Goal: Task Accomplishment & Management: Manage account settings

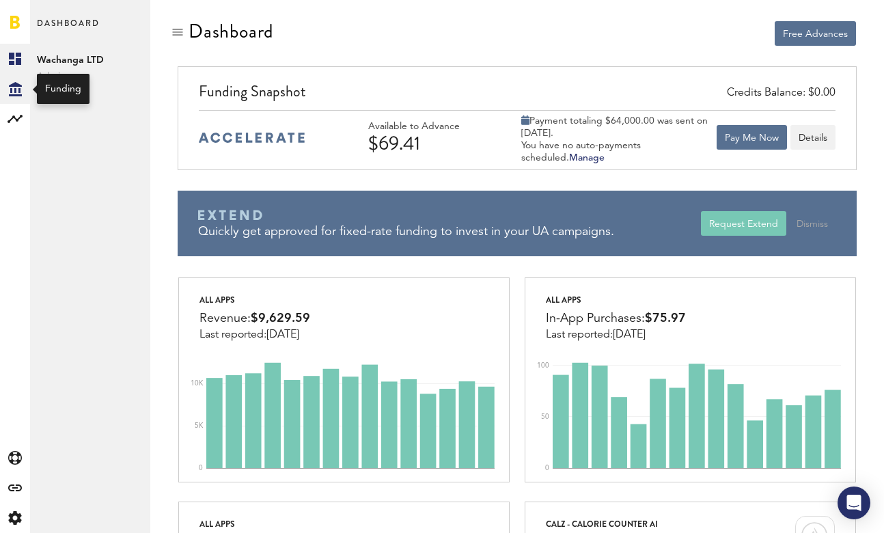
click at [18, 90] on icon at bounding box center [15, 89] width 13 height 14
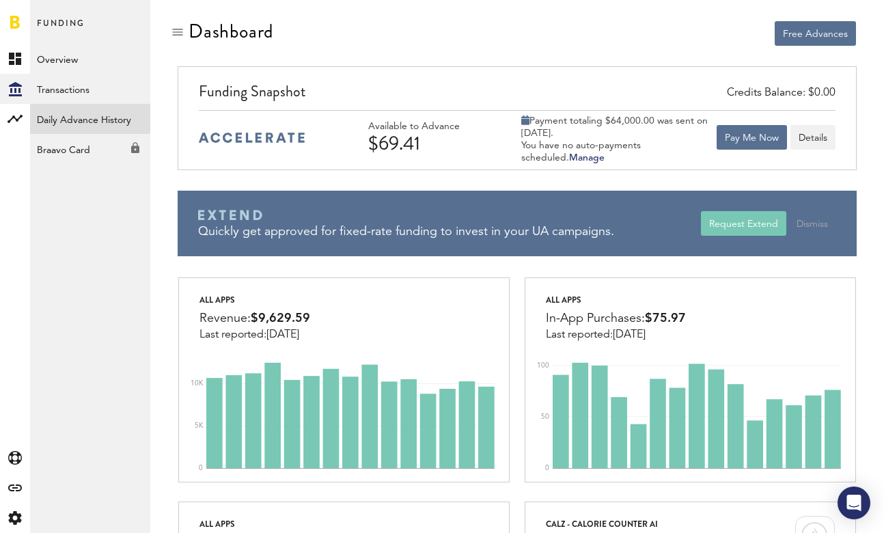
click at [98, 115] on link "Daily Advance History" at bounding box center [90, 119] width 120 height 30
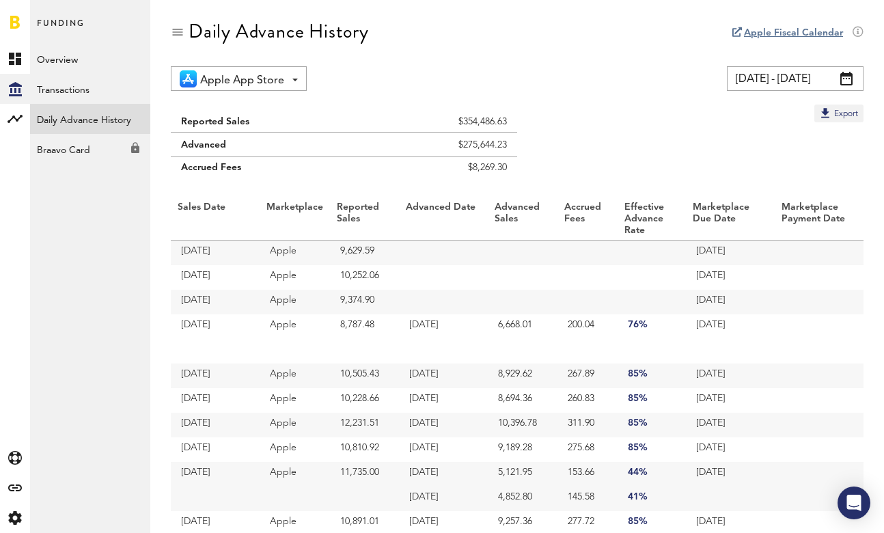
click at [851, 76] on span at bounding box center [846, 79] width 12 height 14
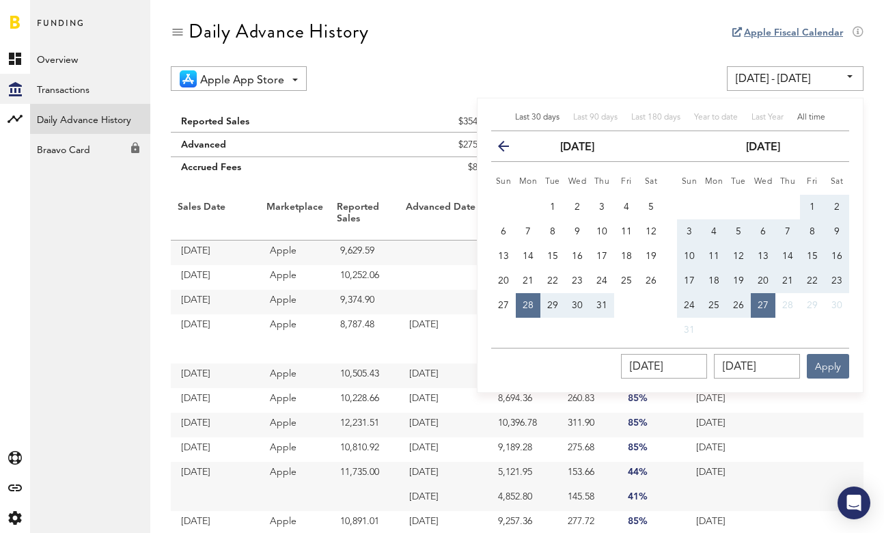
click at [816, 120] on span "All time" at bounding box center [811, 117] width 28 height 8
click at [811, 111] on div "Last 30 days Last 90 days Last 180 days Year to date Last Year All time previou…" at bounding box center [670, 245] width 387 height 295
click at [811, 112] on div "All time" at bounding box center [811, 118] width 28 height 12
type input "[DATE] - [DATE]"
type input "[DATE]"
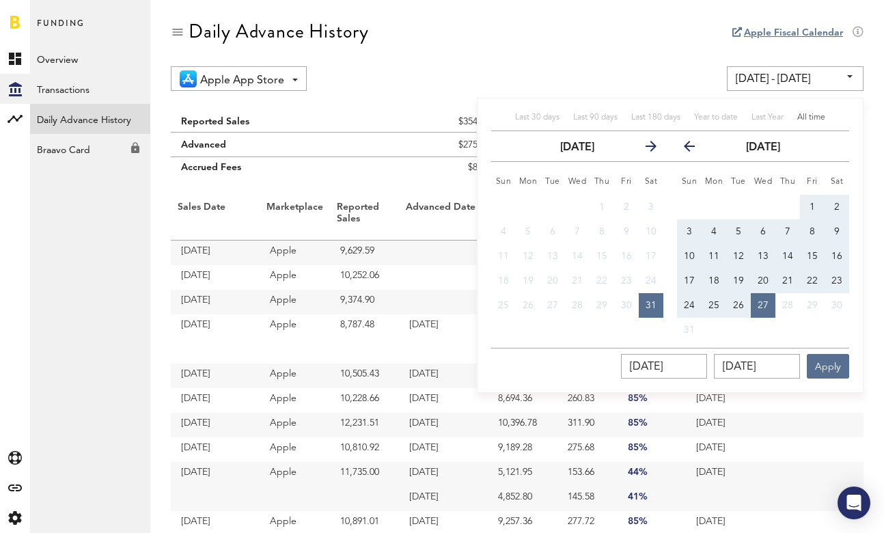
click at [811, 112] on div "All time" at bounding box center [811, 118] width 28 height 12
click at [834, 363] on button "Apply" at bounding box center [828, 366] width 42 height 25
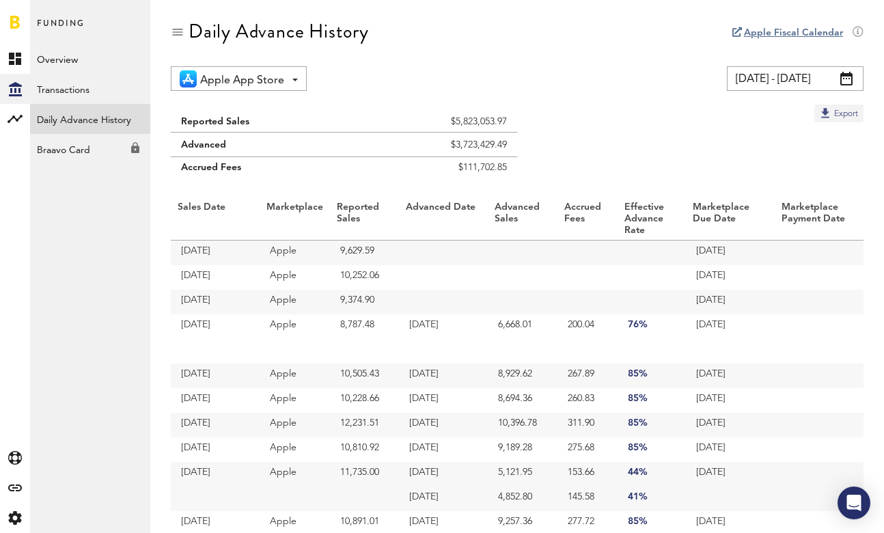
click at [827, 115] on button "Export" at bounding box center [838, 114] width 49 height 18
